Goal: Transaction & Acquisition: Obtain resource

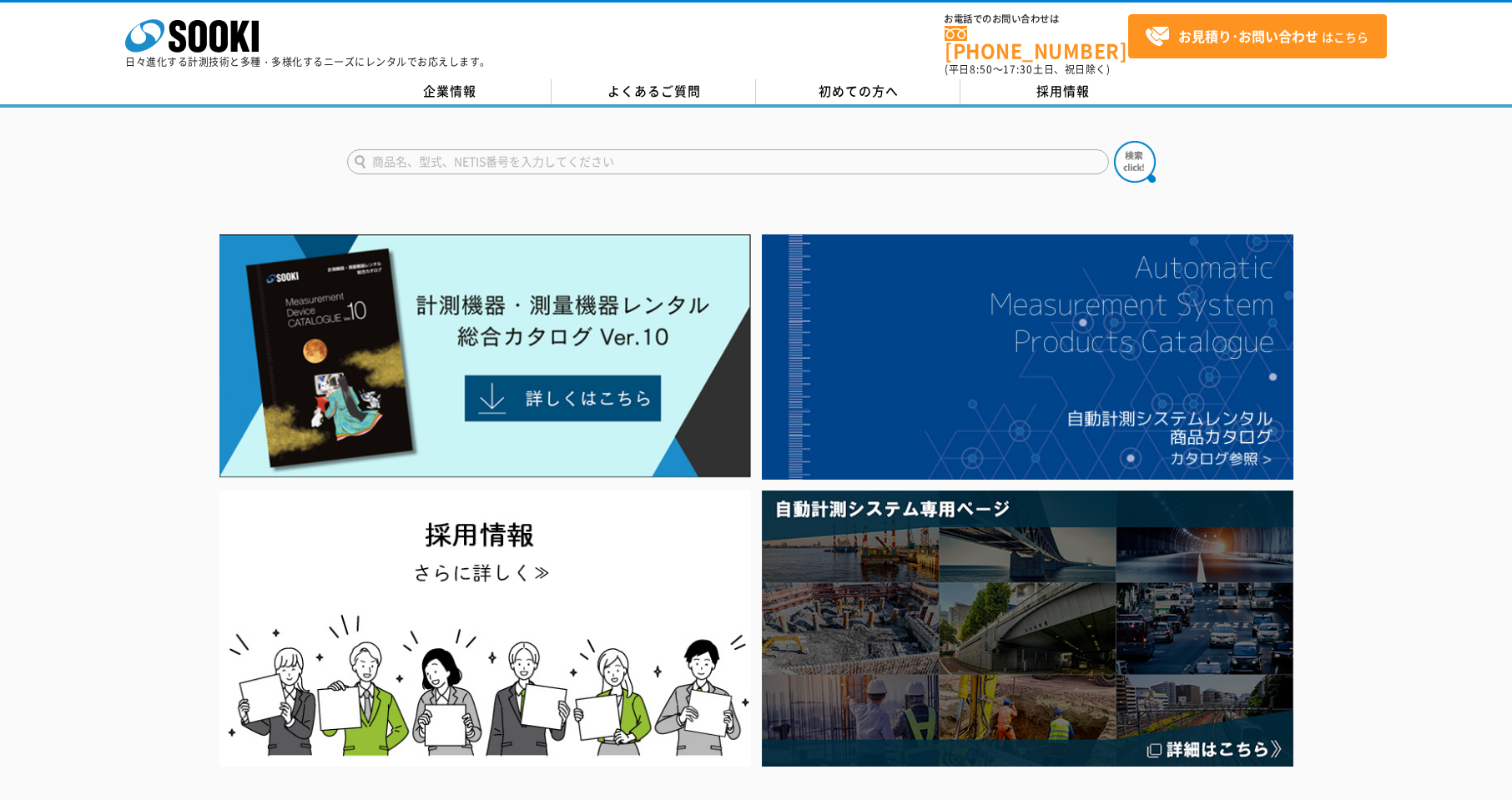
click at [574, 149] on input "text" at bounding box center [728, 162] width 762 height 25
type input "１３０N"
click at [1114, 141] on button at bounding box center [1135, 161] width 42 height 42
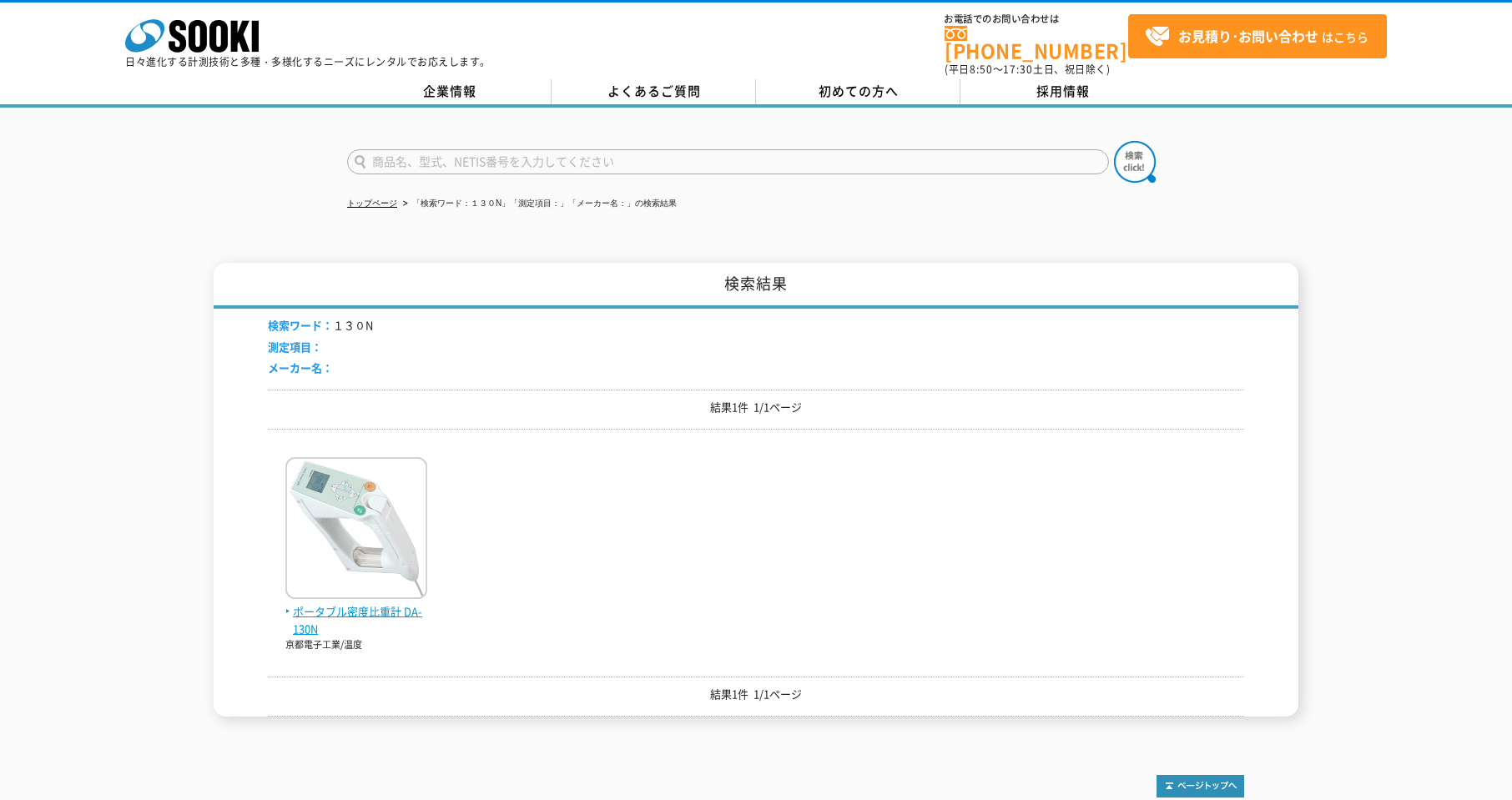
click at [371, 568] on img at bounding box center [356, 529] width 142 height 146
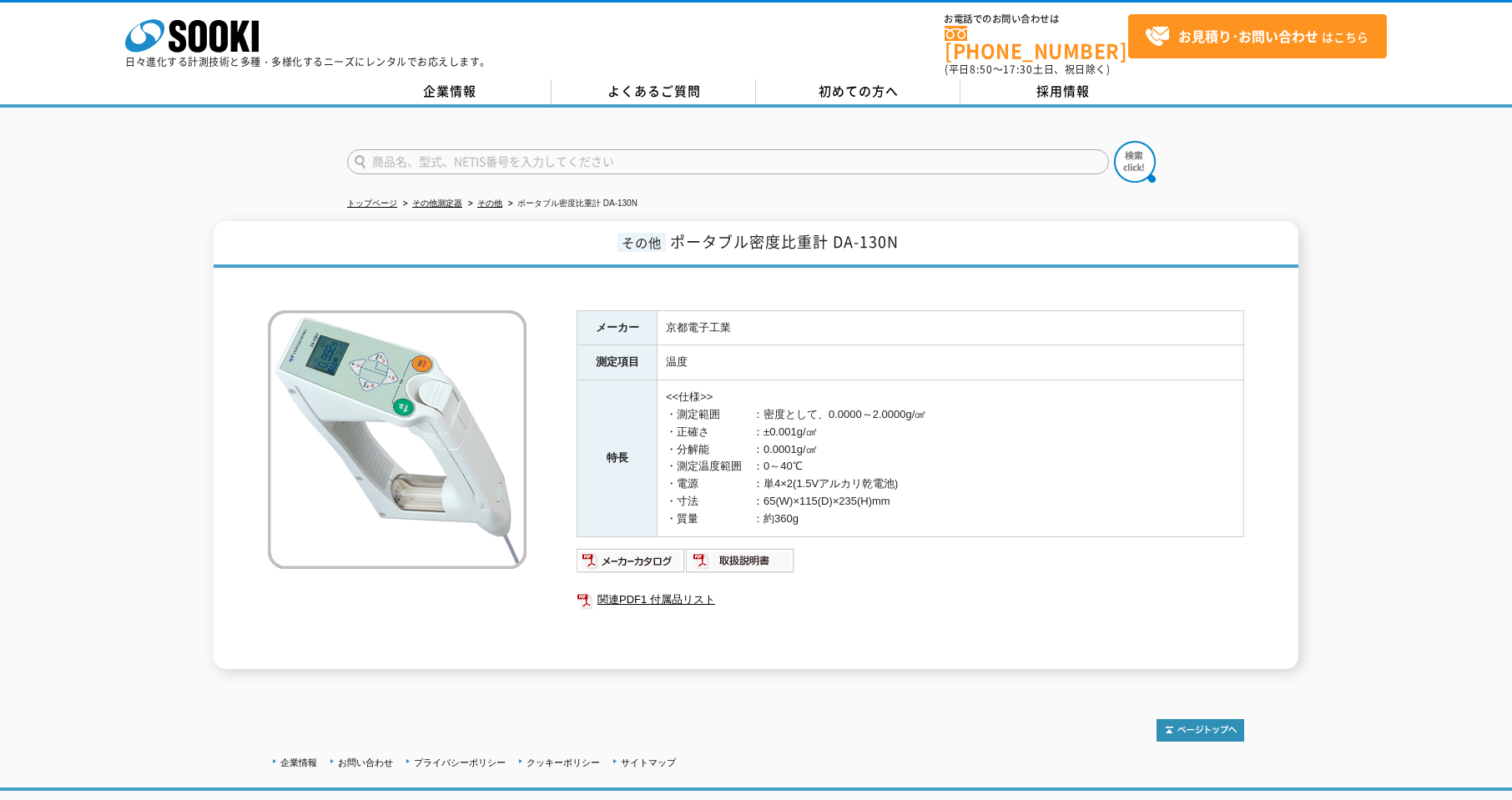
click at [1038, 455] on td "<<仕様>> ・測定範囲　　　：密度として、0.0000～2.0000g/㎤ ・正確さ　　　　：±0.001g/㎤ ・分解能　　　　：0.0001g/㎤ ・測…" at bounding box center [951, 458] width 586 height 156
